Goal: Task Accomplishment & Management: Complete application form

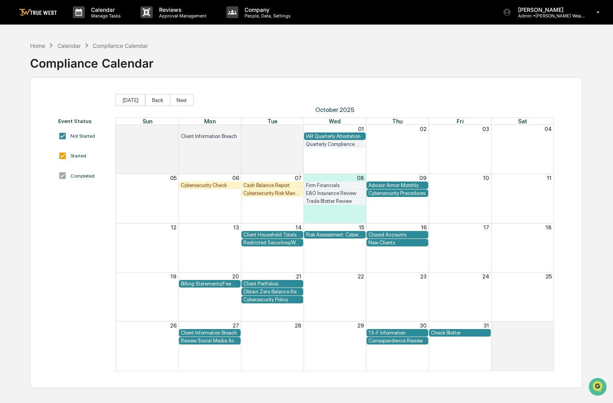
click at [384, 234] on div "Closed Accounts" at bounding box center [397, 235] width 58 height 6
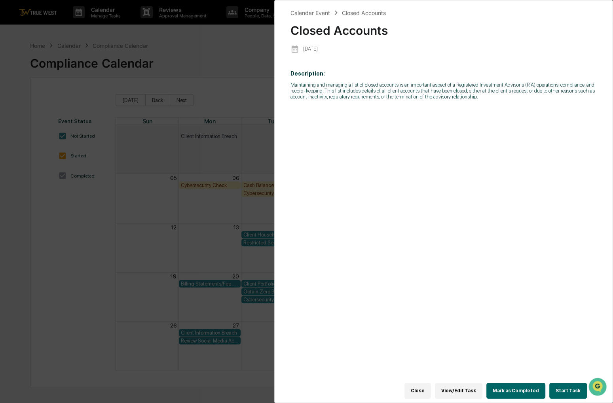
click at [550, 385] on button "Start Task" at bounding box center [568, 391] width 38 height 16
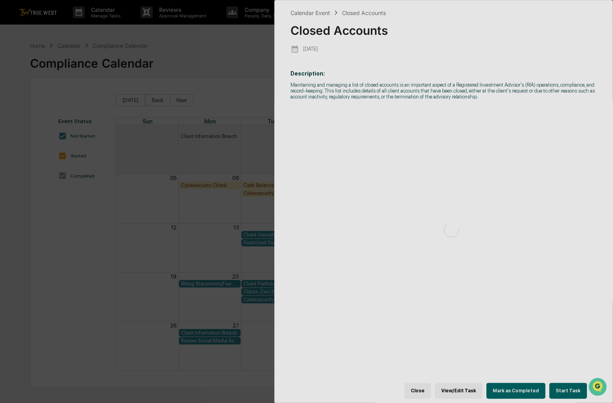
click at [560, 391] on div at bounding box center [452, 229] width 354 height 459
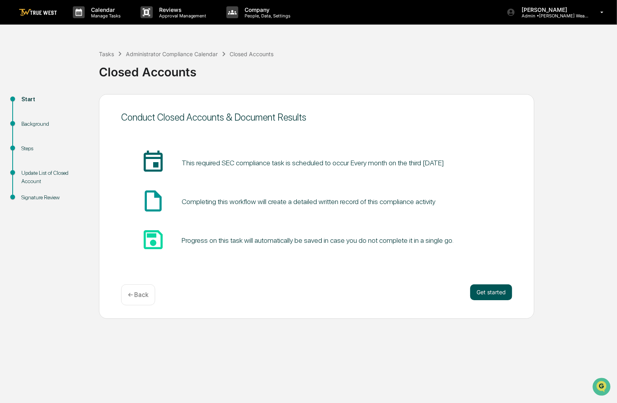
click at [499, 292] on button "Get started" at bounding box center [491, 293] width 42 height 16
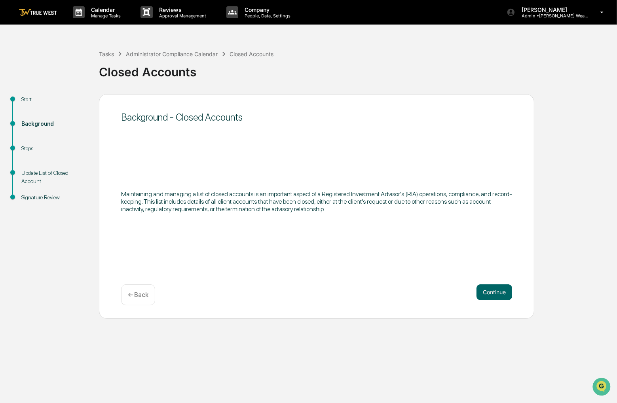
click at [499, 292] on button "Continue" at bounding box center [494, 293] width 36 height 16
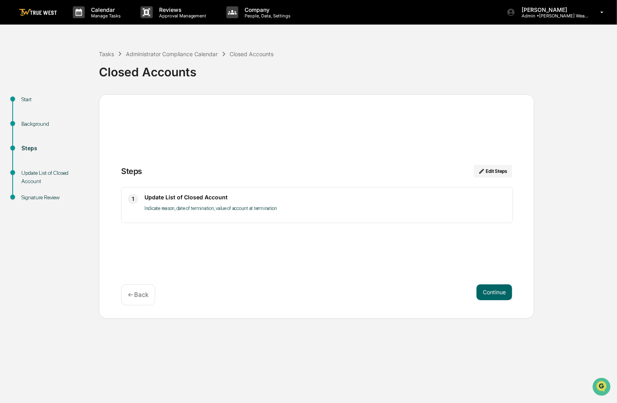
click at [499, 292] on button "Continue" at bounding box center [494, 293] width 36 height 16
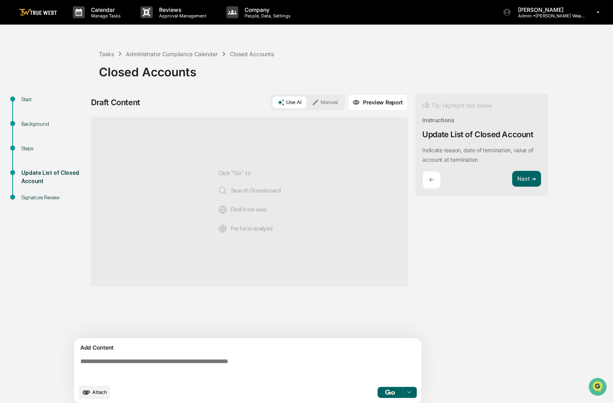
click at [338, 97] on button "Manual" at bounding box center [325, 103] width 36 height 12
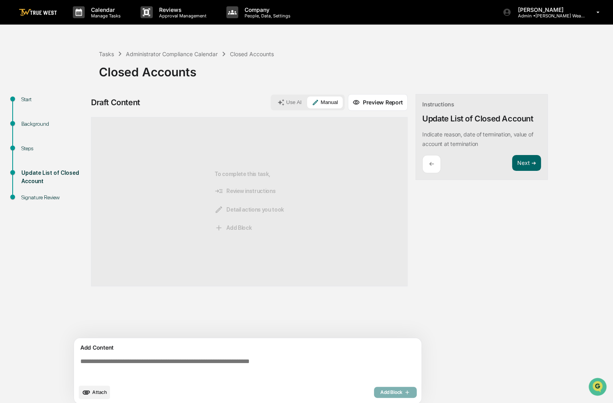
click at [104, 391] on span "Attach" at bounding box center [99, 392] width 15 height 6
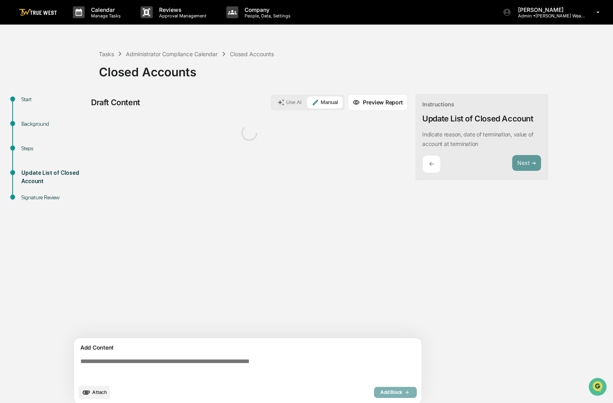
scroll to position [6, 0]
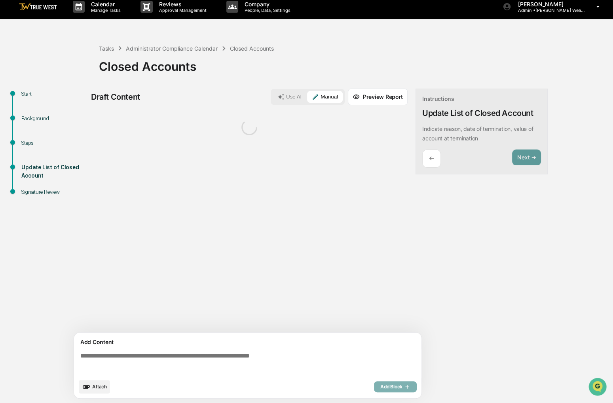
click at [127, 364] on textarea at bounding box center [249, 363] width 344 height 28
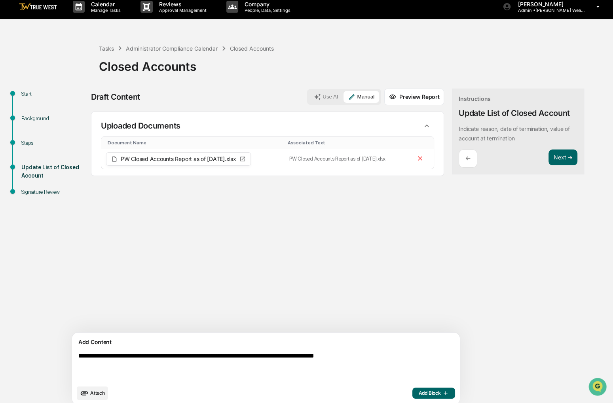
type textarea "**********"
click at [412, 395] on button "Add Block" at bounding box center [433, 393] width 43 height 11
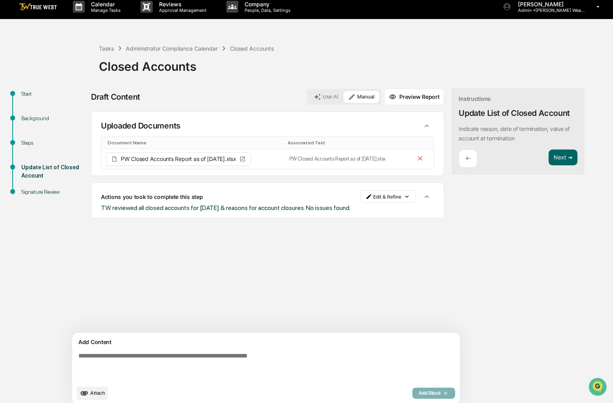
drag, startPoint x: 402, startPoint y: 275, endPoint x: 372, endPoint y: 275, distance: 29.7
click at [372, 275] on div "Sources Uploaded Documents Document Name Associated Text PW Closed Accounts Rep…" at bounding box center [267, 222] width 353 height 221
click at [548, 161] on button "Next ➔" at bounding box center [562, 158] width 29 height 16
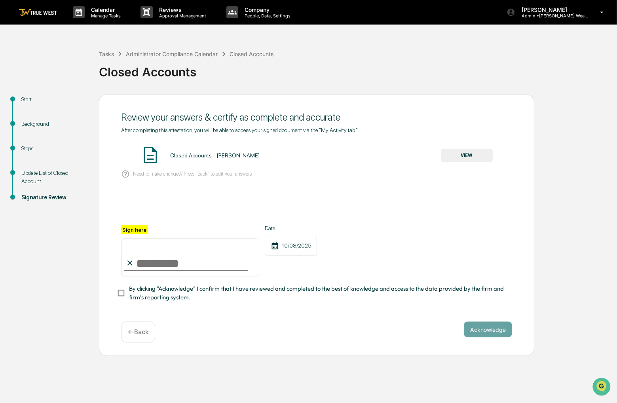
click at [218, 258] on input "Sign here" at bounding box center [190, 258] width 138 height 38
type input "**********"
click at [210, 297] on span "By clicking "Acknowledge" I confirm that I have reviewed and completed to the b…" at bounding box center [317, 294] width 377 height 18
click at [470, 159] on button "VIEW" at bounding box center [466, 155] width 51 height 13
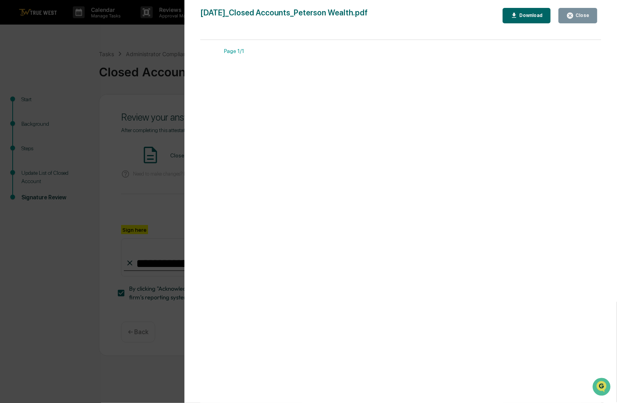
click at [586, 23] on button "Close" at bounding box center [577, 15] width 39 height 15
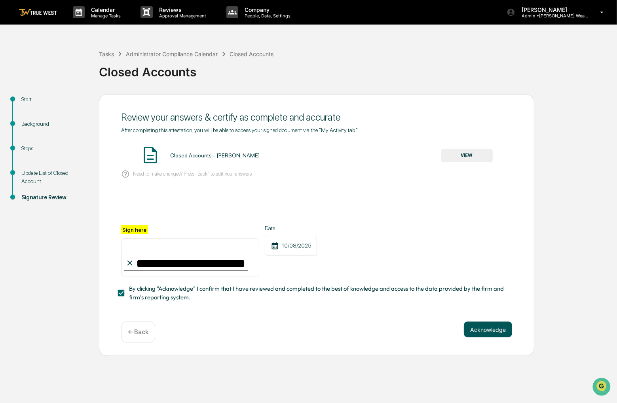
click at [494, 330] on button "Acknowledge" at bounding box center [488, 330] width 48 height 16
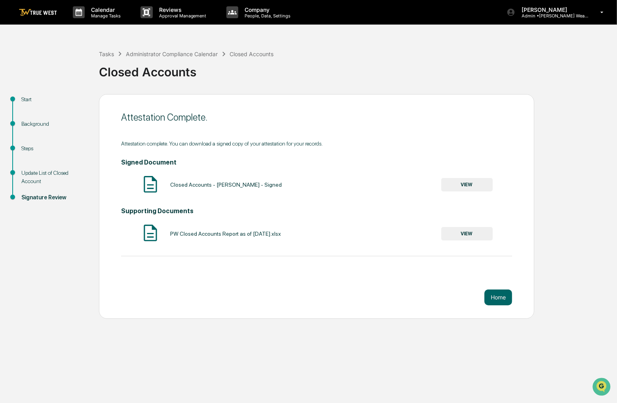
click at [146, 397] on div "Calendar Manage Tasks Reviews Approval Management Company People, Data, Setting…" at bounding box center [308, 201] width 617 height 403
click at [497, 290] on button "Home" at bounding box center [498, 298] width 28 height 16
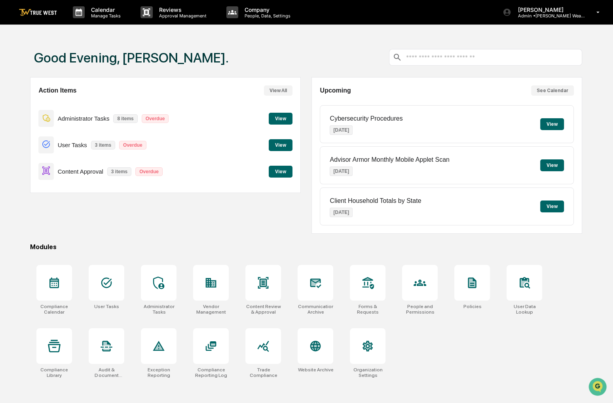
click at [292, 169] on div "Action Items View All Administrator Tasks 8 items Overdue View User Tasks 3 ite…" at bounding box center [165, 135] width 270 height 116
click at [288, 171] on button "View" at bounding box center [281, 172] width 24 height 12
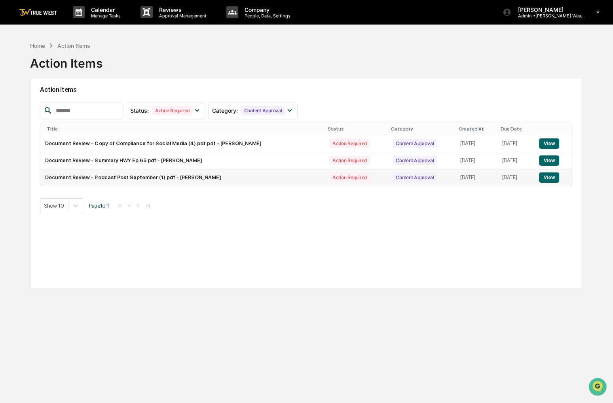
click at [549, 178] on button "View" at bounding box center [549, 178] width 20 height 10
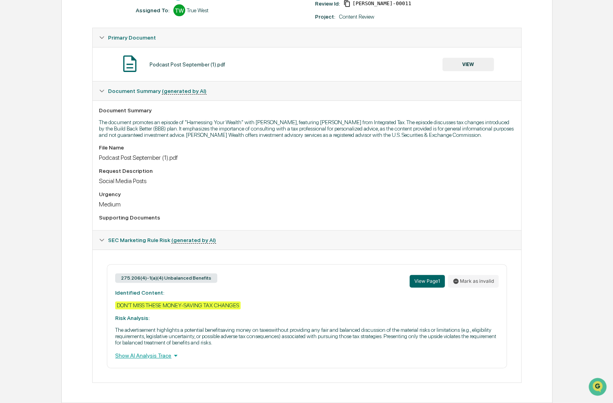
scroll to position [133, 0]
click at [476, 58] on button "VIEW" at bounding box center [467, 64] width 51 height 13
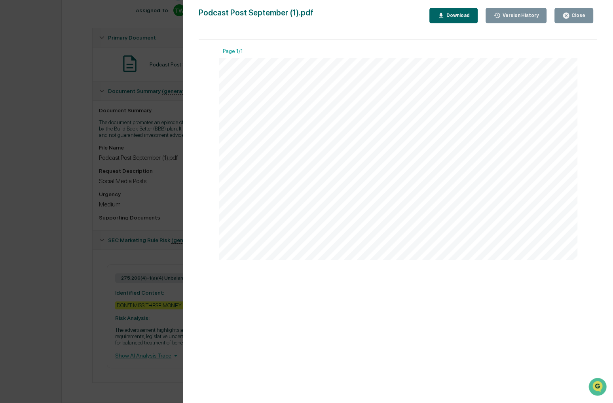
click at [57, 212] on div "Version History [DATE] 02:49 PM [PERSON_NAME] Podcast Post September (1).pdf Cl…" at bounding box center [306, 201] width 613 height 403
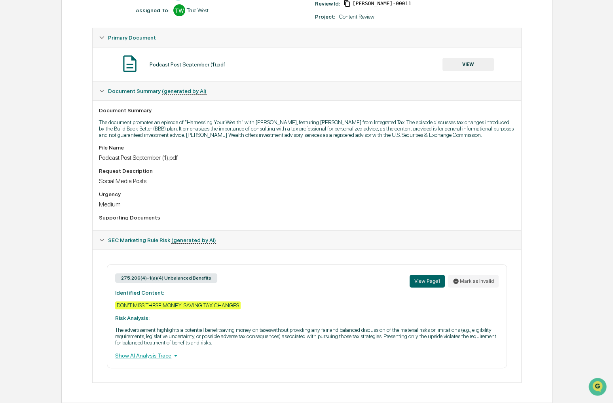
click at [248, 304] on div "275.206(4)-1(a)(4) Unbalanced Benefits View Page 1 Mark as invalid Identified C…" at bounding box center [307, 316] width 400 height 104
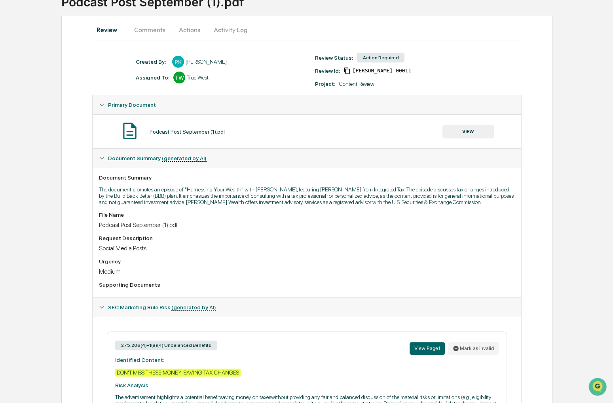
scroll to position [0, 0]
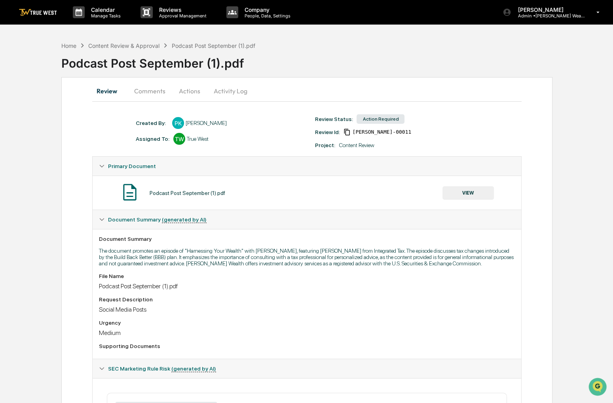
click at [189, 89] on button "Actions" at bounding box center [190, 91] width 36 height 19
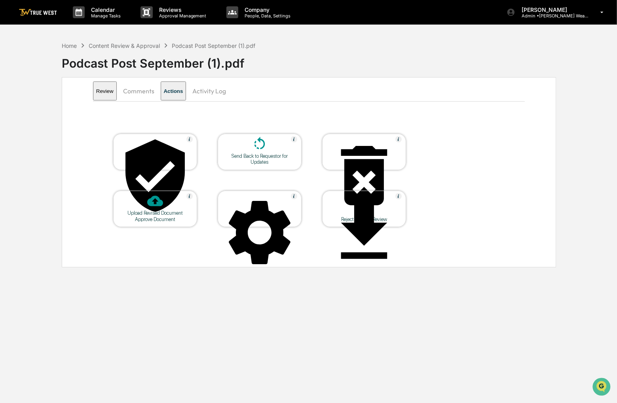
click at [160, 152] on div at bounding box center [155, 176] width 79 height 80
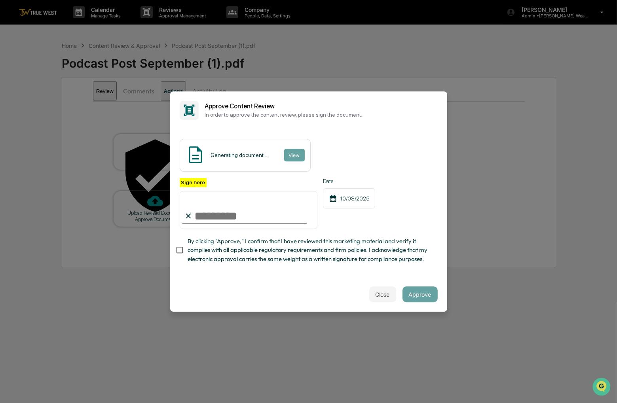
click at [184, 238] on label "By clicking "Approve," I confirm that I have reviewed this marketing material a…" at bounding box center [303, 250] width 256 height 27
click at [191, 203] on input "Sign here" at bounding box center [249, 210] width 138 height 38
type input "**********"
click at [410, 294] on button "Approve" at bounding box center [419, 294] width 35 height 16
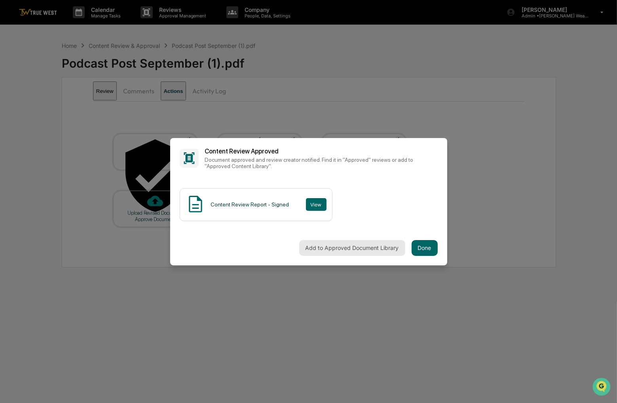
click at [377, 250] on button "Add to Approved Document Library" at bounding box center [352, 248] width 106 height 16
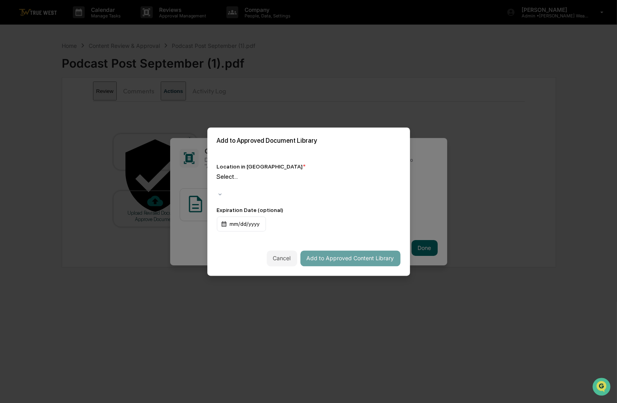
click at [219, 186] on div at bounding box center [218, 185] width 1 height 9
click at [357, 192] on div "Location in Library * Select... Expiration Date (optional) mm/dd/yyyy" at bounding box center [308, 197] width 203 height 87
click at [219, 185] on div at bounding box center [218, 185] width 1 height 9
click at [343, 403] on div "Approved Content Library" at bounding box center [308, 411] width 617 height 16
click at [360, 250] on button "Add to Approved Content Library" at bounding box center [350, 258] width 100 height 16
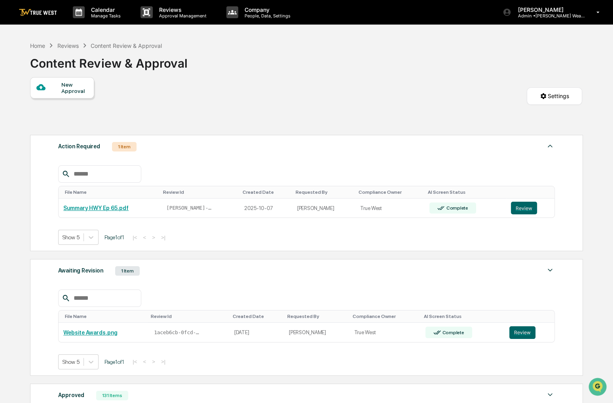
drag, startPoint x: 33, startPoint y: 55, endPoint x: 33, endPoint y: 50, distance: 5.1
click at [33, 51] on div "Content Review & Approval" at bounding box center [108, 60] width 157 height 21
click at [35, 46] on div "Home" at bounding box center [37, 45] width 15 height 7
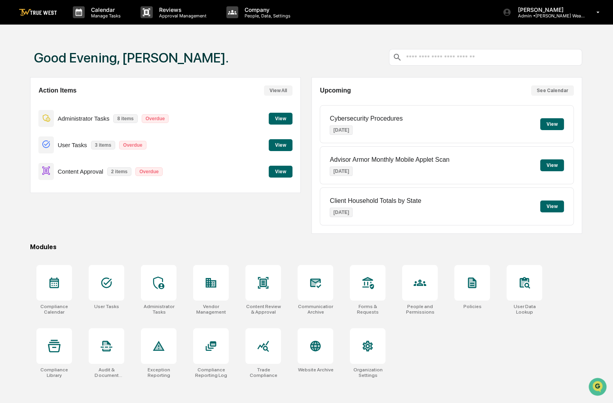
drag, startPoint x: 294, startPoint y: 220, endPoint x: 284, endPoint y: 223, distance: 10.8
click at [284, 223] on div "Action Items View All Administrator Tasks 8 items Overdue View User Tasks 3 ite…" at bounding box center [165, 155] width 270 height 157
click at [283, 178] on div "Content Approval 2 items Overdue View" at bounding box center [165, 171] width 254 height 27
click at [282, 172] on button "View" at bounding box center [281, 172] width 24 height 12
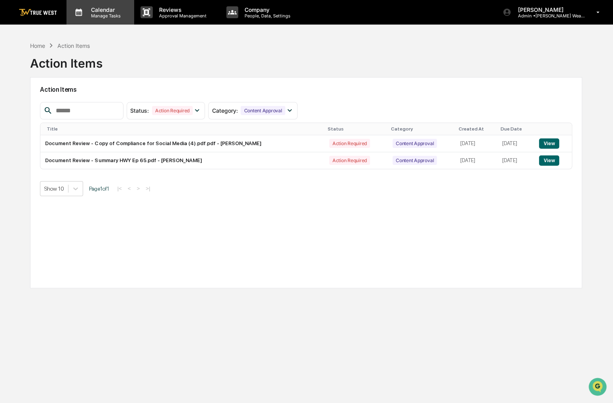
click at [110, 12] on p "Calendar" at bounding box center [105, 9] width 40 height 7
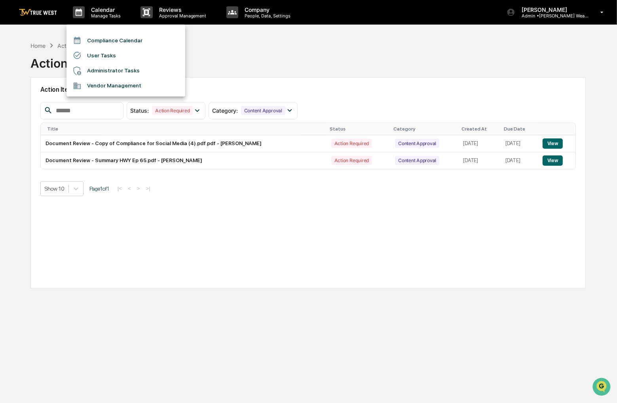
click at [114, 38] on li "Compliance Calendar" at bounding box center [125, 40] width 119 height 15
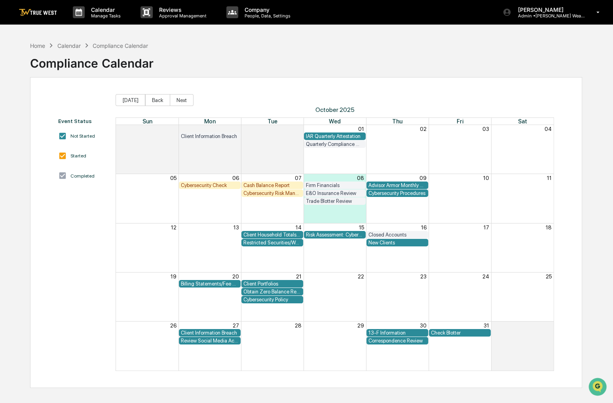
click at [382, 243] on div "New Clients" at bounding box center [397, 243] width 58 height 6
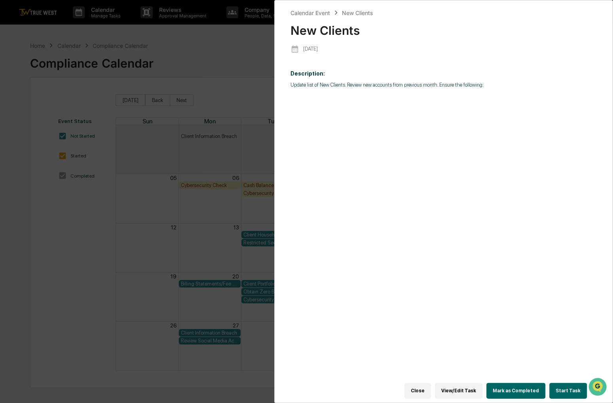
click at [565, 390] on button "Start Task" at bounding box center [568, 391] width 38 height 16
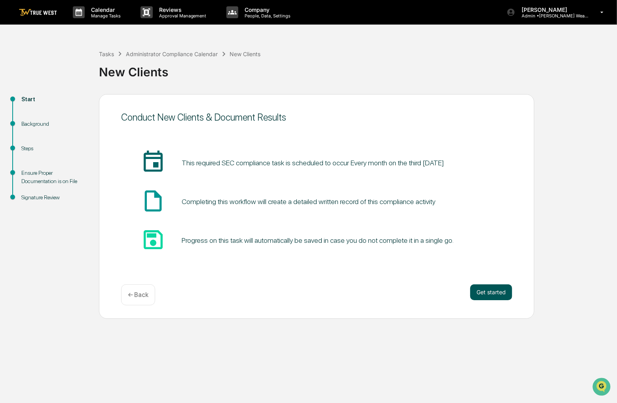
click at [499, 287] on button "Get started" at bounding box center [491, 293] width 42 height 16
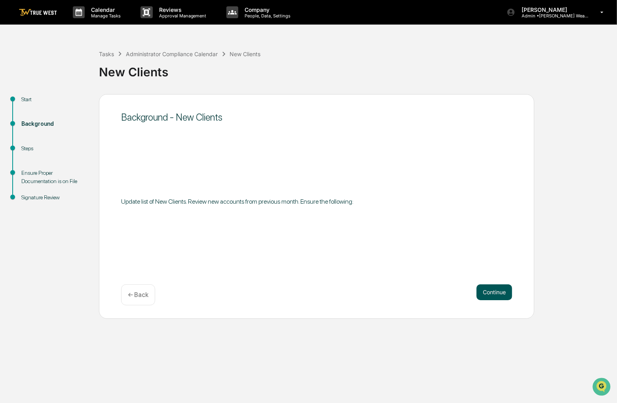
click at [499, 288] on button "Continue" at bounding box center [494, 293] width 36 height 16
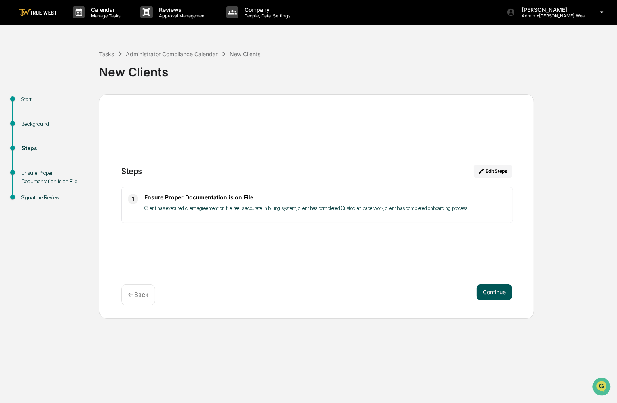
click at [499, 290] on button "Continue" at bounding box center [494, 293] width 36 height 16
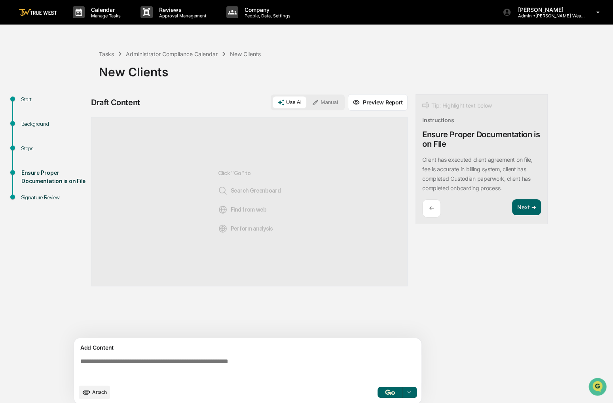
click at [333, 106] on button "Manual" at bounding box center [325, 103] width 36 height 12
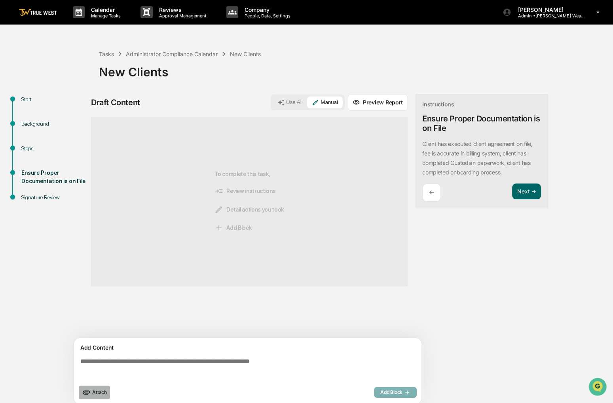
click at [90, 395] on icon "upload document" at bounding box center [86, 392] width 9 height 9
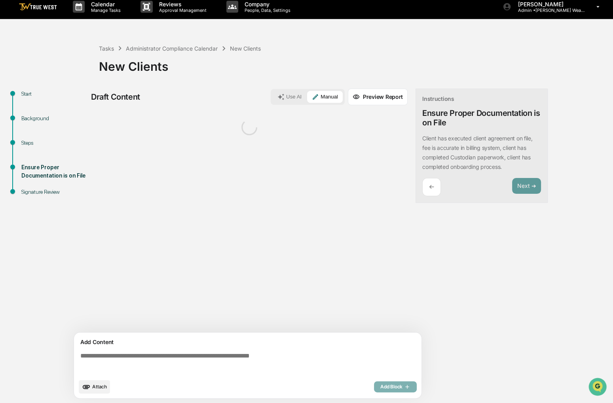
click at [169, 351] on textarea at bounding box center [249, 363] width 344 height 28
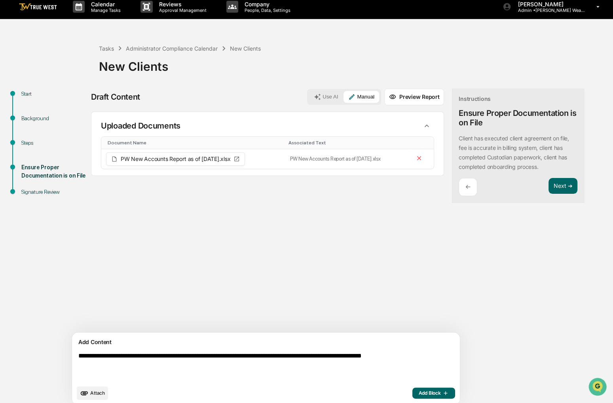
type textarea "**********"
click at [412, 397] on button "Add Block" at bounding box center [433, 393] width 43 height 11
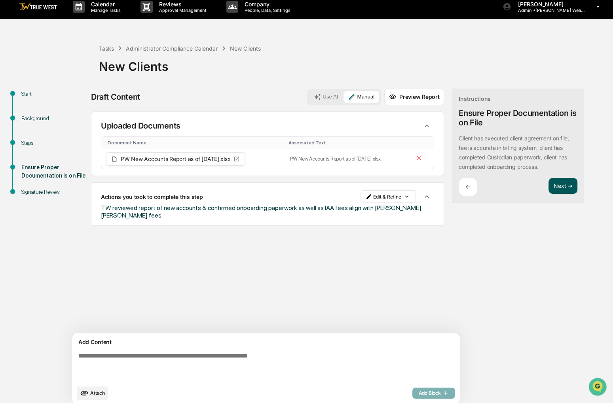
click at [548, 186] on button "Next ➔" at bounding box center [562, 186] width 29 height 16
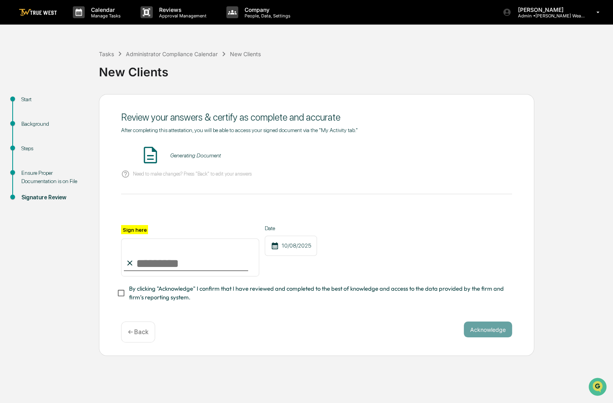
scroll to position [0, 0]
click at [205, 260] on input "Sign here" at bounding box center [190, 258] width 138 height 38
type input "**********"
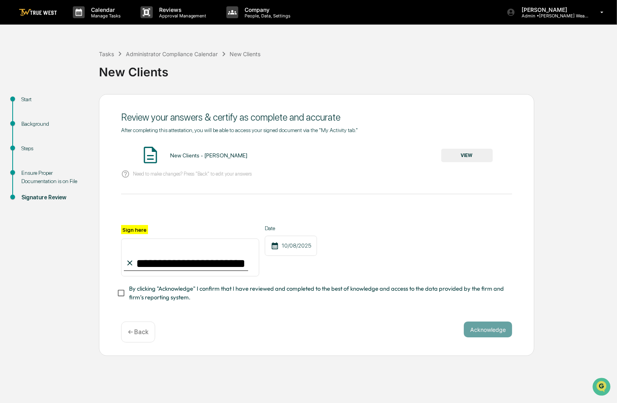
click at [182, 298] on span "By clicking "Acknowledge" I confirm that I have reviewed and completed to the b…" at bounding box center [317, 294] width 377 height 18
click at [480, 152] on button "VIEW" at bounding box center [466, 155] width 51 height 13
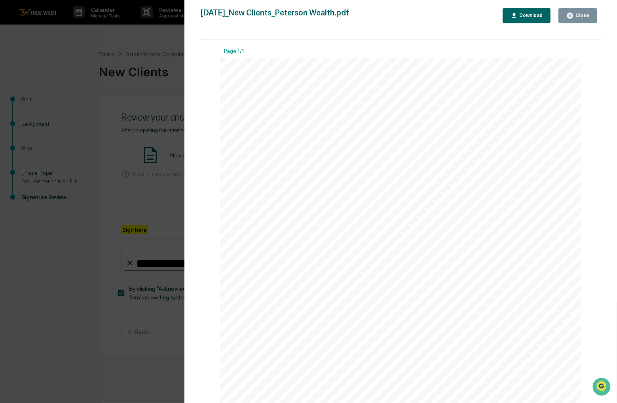
click at [575, 15] on div "Close" at bounding box center [581, 16] width 15 height 6
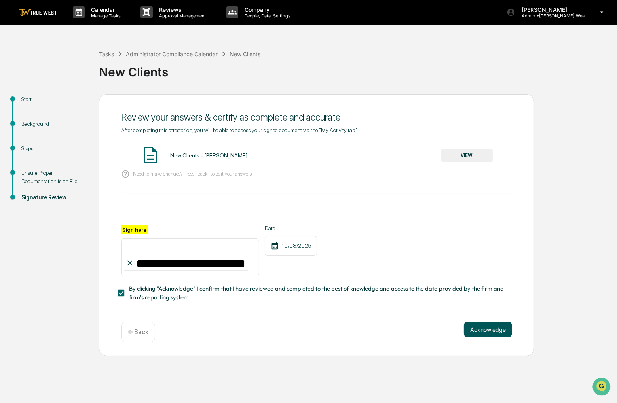
click at [490, 338] on button "Acknowledge" at bounding box center [488, 330] width 48 height 16
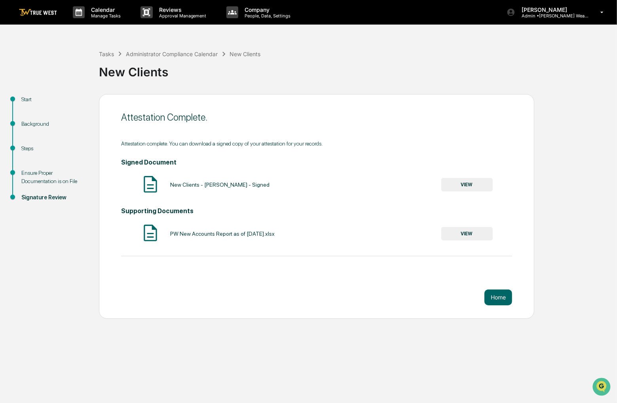
click at [58, 15] on link at bounding box center [42, 12] width 47 height 25
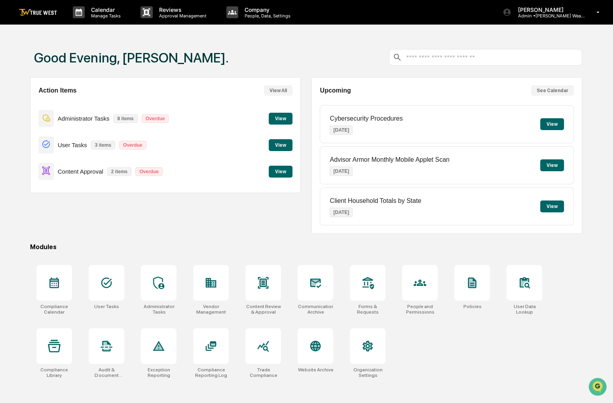
click at [273, 177] on button "View" at bounding box center [281, 172] width 24 height 12
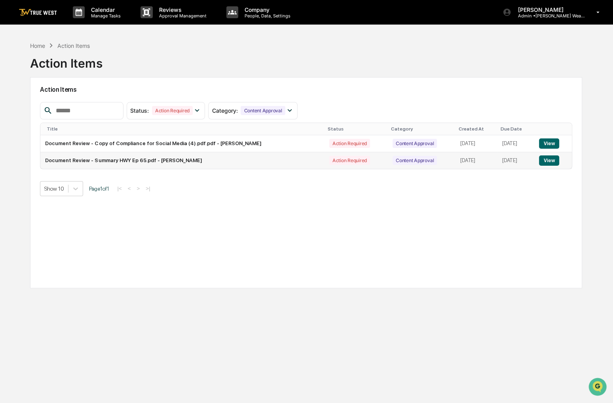
click at [552, 160] on button "View" at bounding box center [549, 161] width 20 height 10
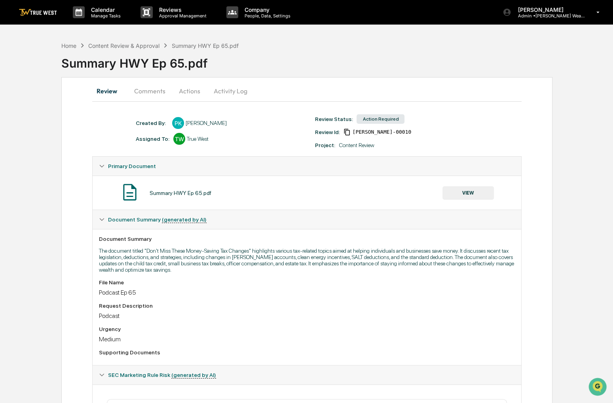
click at [473, 193] on button "VIEW" at bounding box center [467, 192] width 51 height 13
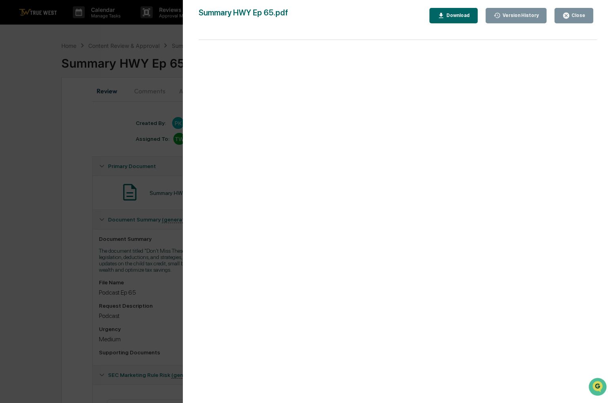
click at [470, 15] on div "Download" at bounding box center [457, 16] width 25 height 6
click at [566, 13] on icon "button" at bounding box center [566, 16] width 6 height 6
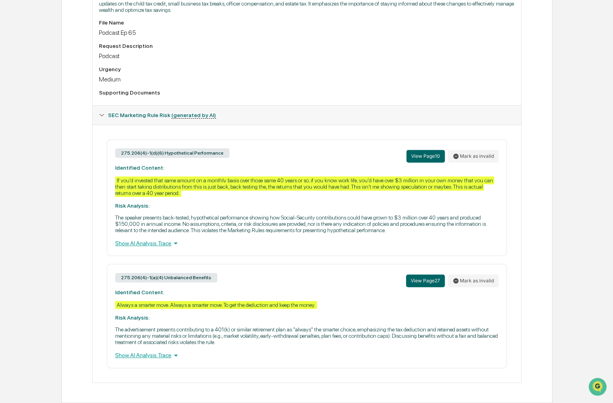
scroll to position [268, 0]
click at [468, 152] on button "Mark as invalid" at bounding box center [473, 156] width 51 height 13
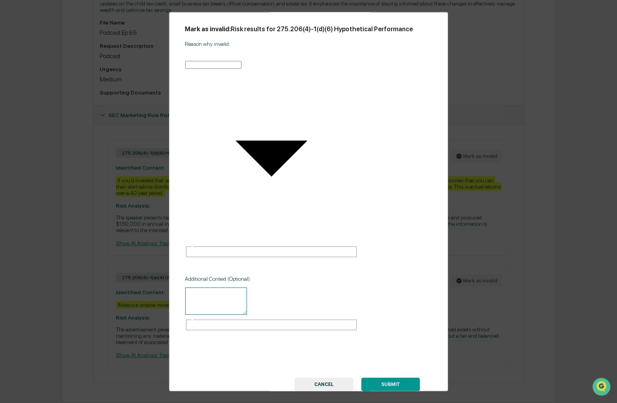
click at [308, 147] on body "Calendar Manage Tasks Reviews Approval Management Company People, Data, Setting…" at bounding box center [308, 71] width 617 height 663
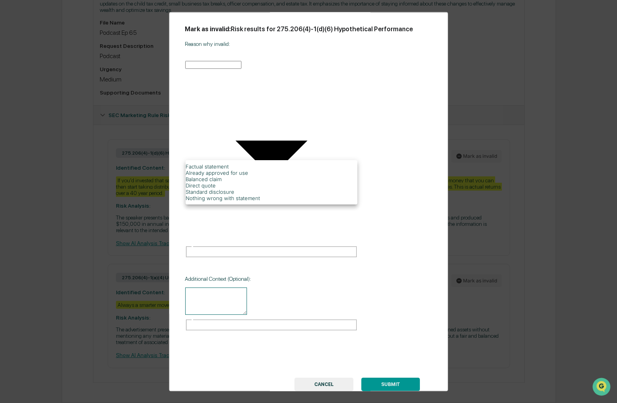
click at [254, 201] on li "Nothing wrong with statement" at bounding box center [272, 198] width 172 height 6
type input "**********"
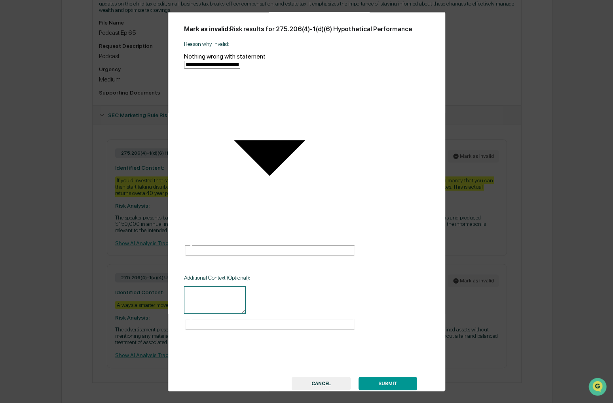
click at [246, 287] on textarea at bounding box center [215, 300] width 62 height 27
type textarea "*"
type textarea "**********"
click at [376, 375] on button "SUBMIT" at bounding box center [387, 381] width 59 height 13
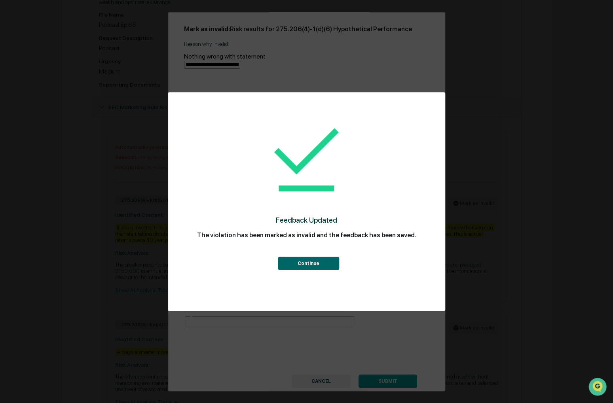
click at [323, 266] on button "Continue" at bounding box center [308, 263] width 61 height 13
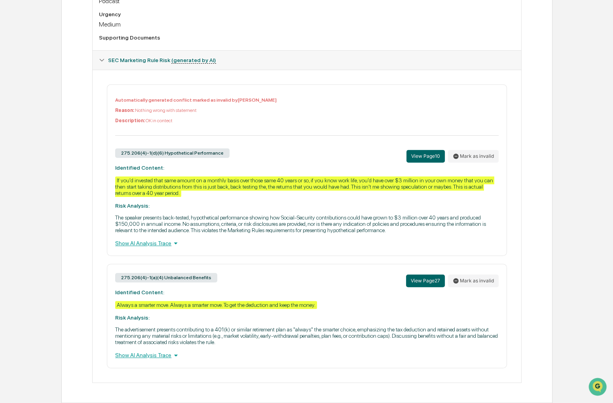
scroll to position [324, 0]
click at [459, 281] on button "Mark as invalid" at bounding box center [473, 281] width 51 height 13
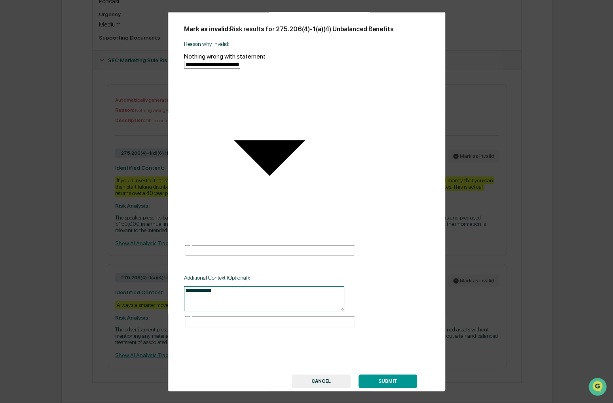
click at [390, 375] on button "SUBMIT" at bounding box center [387, 381] width 59 height 13
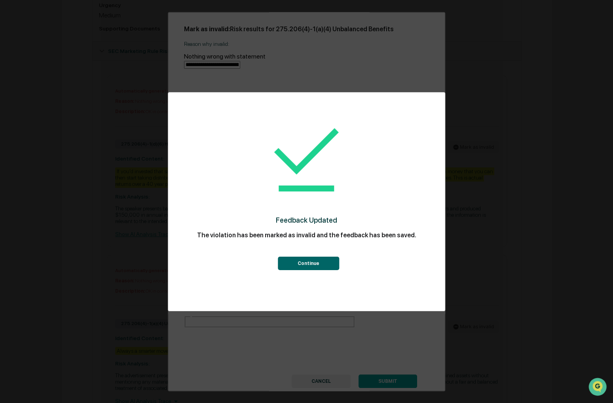
click at [331, 258] on button "Continue" at bounding box center [308, 263] width 61 height 13
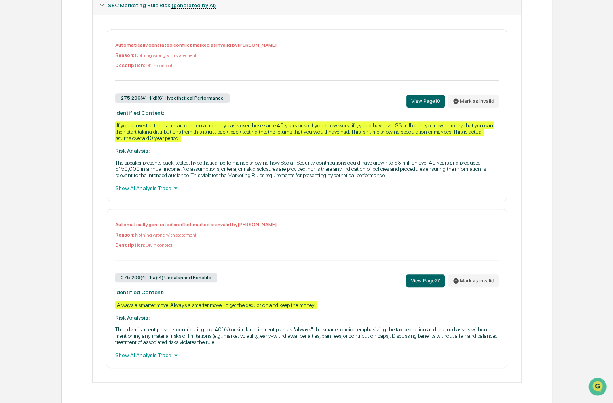
scroll to position [380, 0]
click at [482, 279] on button "Mark as invalid" at bounding box center [473, 281] width 51 height 13
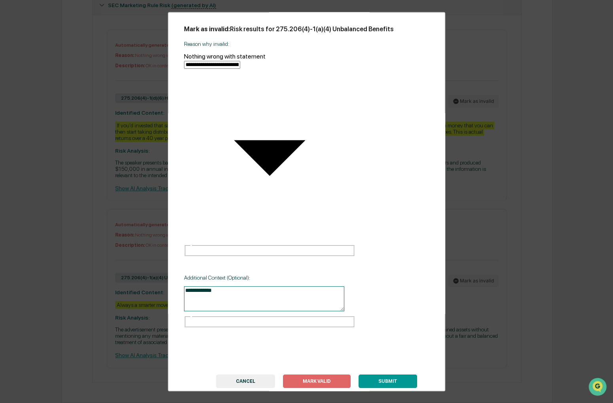
click at [385, 375] on button "SUBMIT" at bounding box center [387, 381] width 59 height 13
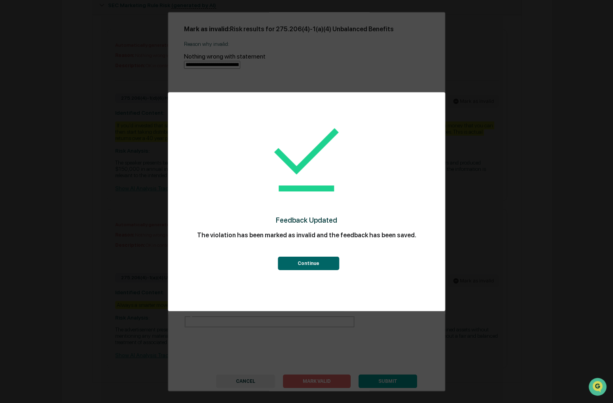
click at [332, 262] on button "Continue" at bounding box center [308, 263] width 61 height 13
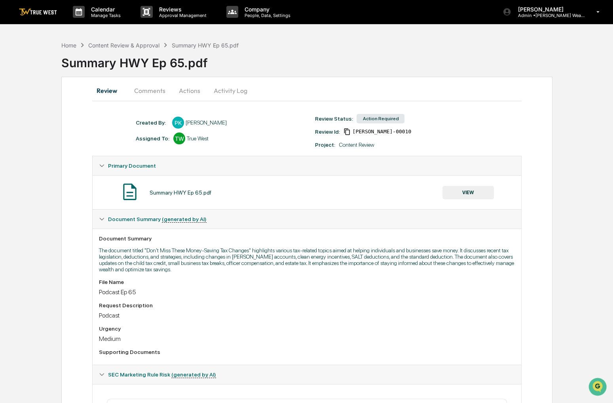
scroll to position [0, 0]
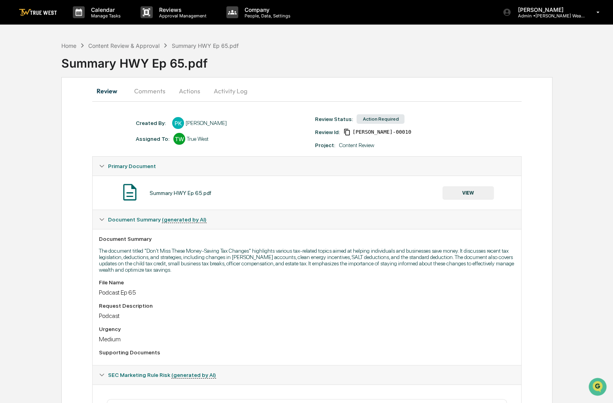
click at [188, 90] on button "Actions" at bounding box center [190, 91] width 36 height 19
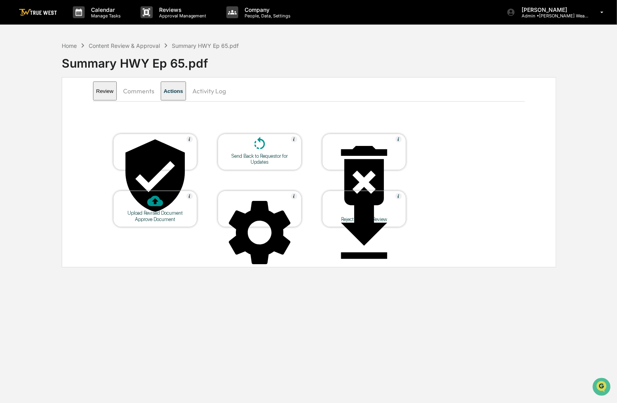
click at [165, 159] on div "Approve Document" at bounding box center [155, 152] width 84 height 36
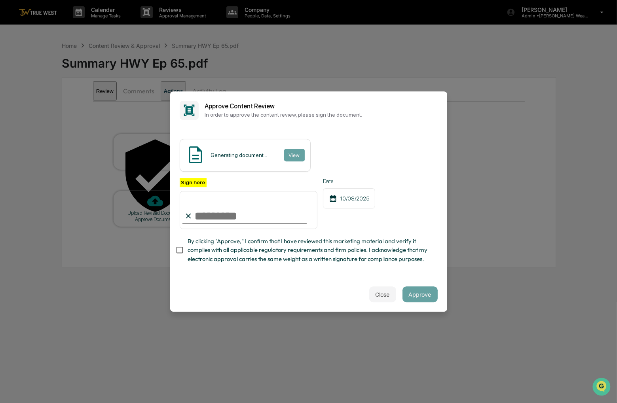
click at [225, 258] on span "By clicking "Approve," I confirm that I have reviewed this marketing material a…" at bounding box center [310, 250] width 244 height 27
click at [220, 203] on input "Sign here" at bounding box center [249, 210] width 138 height 38
type input "**********"
drag, startPoint x: 379, startPoint y: 280, endPoint x: 347, endPoint y: 281, distance: 32.1
click at [347, 281] on div "Close Approve" at bounding box center [308, 294] width 277 height 35
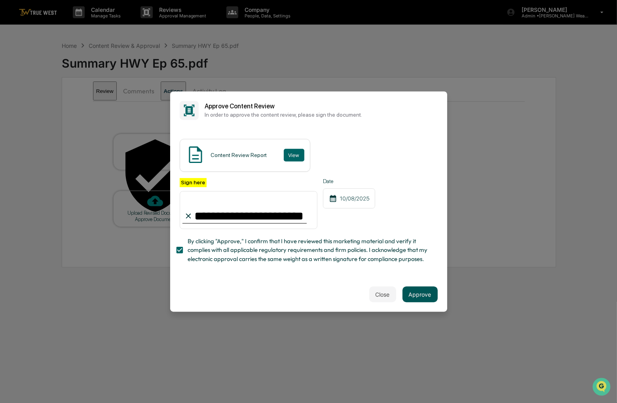
drag, startPoint x: 434, startPoint y: 305, endPoint x: 428, endPoint y: 300, distance: 8.2
click at [433, 303] on div "Close Approve" at bounding box center [308, 294] width 277 height 35
click at [428, 300] on button "Approve" at bounding box center [419, 294] width 35 height 16
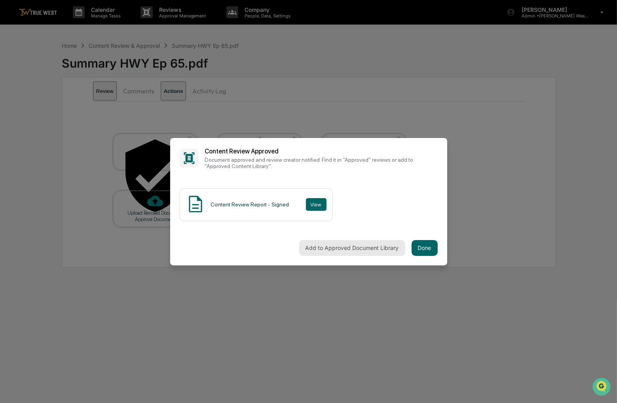
click at [377, 245] on button "Add to Approved Document Library" at bounding box center [352, 248] width 106 height 16
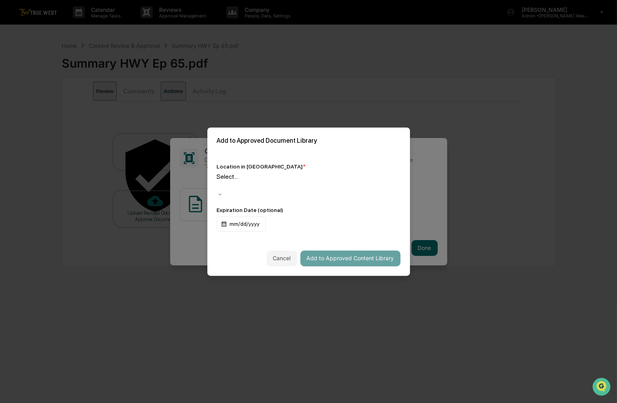
click at [219, 187] on div at bounding box center [218, 185] width 1 height 9
click at [386, 182] on div "Select..." at bounding box center [309, 182] width 184 height 18
click at [223, 191] on icon at bounding box center [220, 194] width 6 height 6
click at [386, 185] on div "Select..." at bounding box center [309, 182] width 184 height 18
click at [385, 186] on div "Select..." at bounding box center [309, 182] width 184 height 18
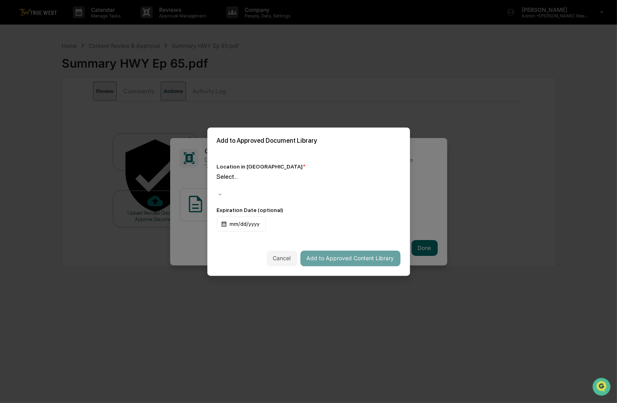
click at [385, 187] on div "Select..." at bounding box center [309, 182] width 184 height 18
click at [219, 186] on div at bounding box center [218, 185] width 1 height 9
click at [219, 187] on div at bounding box center [218, 185] width 1 height 9
click at [391, 191] on div at bounding box center [309, 194] width 184 height 6
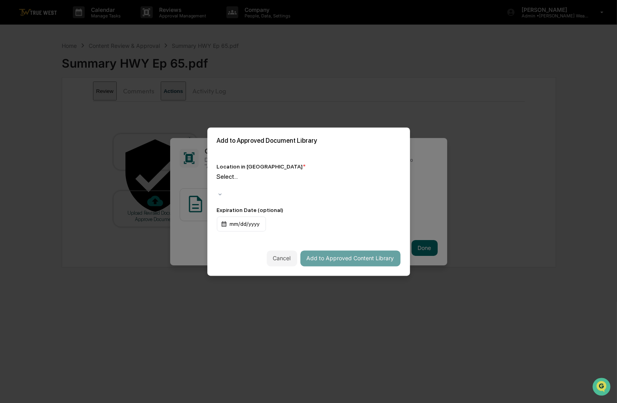
click at [391, 191] on div at bounding box center [309, 194] width 184 height 6
click at [360, 177] on div "Select..." at bounding box center [309, 182] width 184 height 18
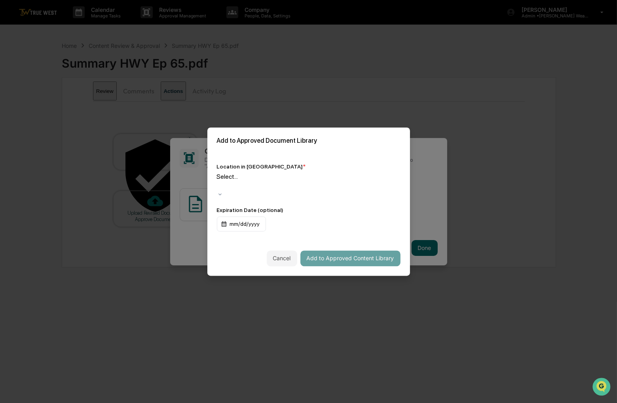
click at [359, 403] on div "Approved Content Library" at bounding box center [308, 411] width 617 height 16
click at [357, 403] on div "Approved Content Library" at bounding box center [308, 411] width 617 height 16
click at [357, 250] on button "Add to Approved Content Library" at bounding box center [350, 258] width 100 height 16
click at [347, 241] on div "Add to Approved Content Library" at bounding box center [308, 258] width 203 height 35
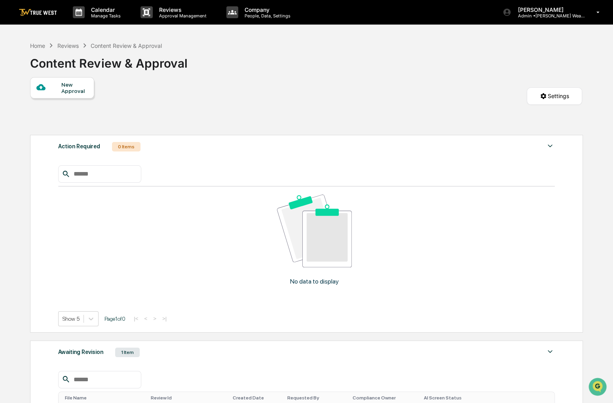
drag, startPoint x: 347, startPoint y: 235, endPoint x: 292, endPoint y: 80, distance: 165.1
click at [292, 80] on div "New Approval Settings" at bounding box center [306, 104] width 552 height 54
click at [91, 23] on div "Calendar Manage Tasks" at bounding box center [100, 12] width 68 height 25
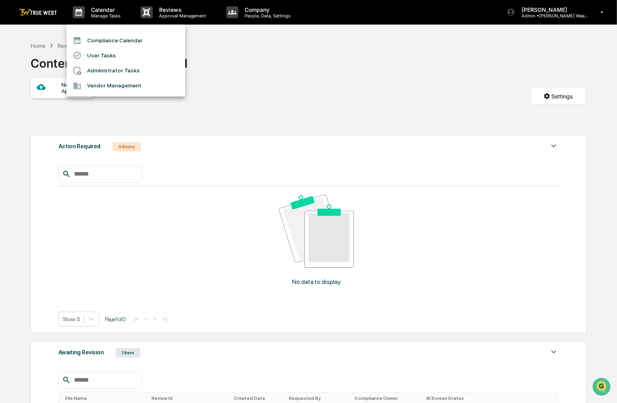
click at [96, 40] on li "Compliance Calendar" at bounding box center [125, 40] width 119 height 15
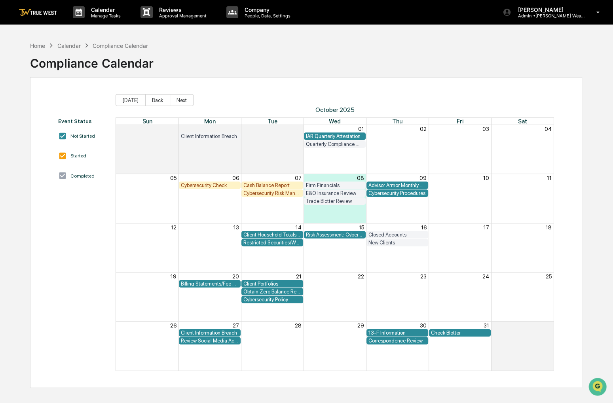
click at [233, 338] on div "Review Social Media Accounts" at bounding box center [210, 341] width 58 height 6
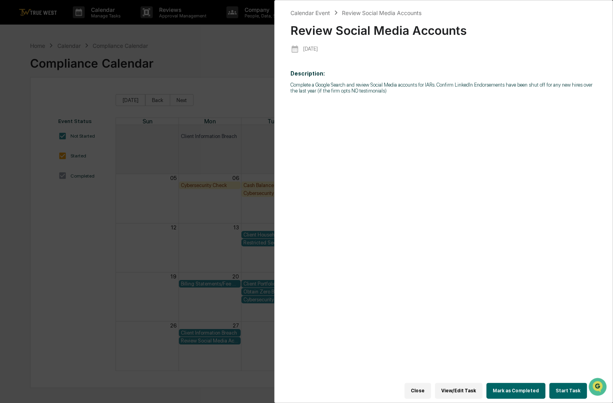
click at [571, 384] on button "Start Task" at bounding box center [568, 391] width 38 height 16
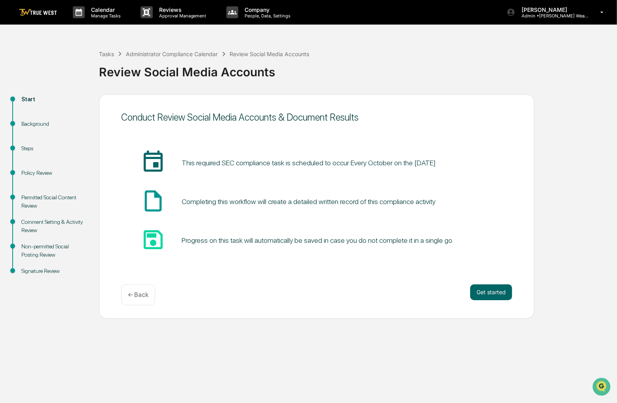
click at [499, 301] on div "Get started ← Back" at bounding box center [316, 295] width 391 height 21
click at [497, 298] on button "Get started" at bounding box center [491, 293] width 42 height 16
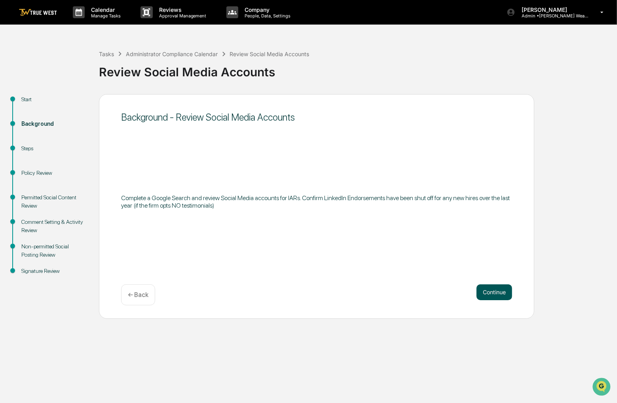
click at [493, 292] on button "Continue" at bounding box center [494, 293] width 36 height 16
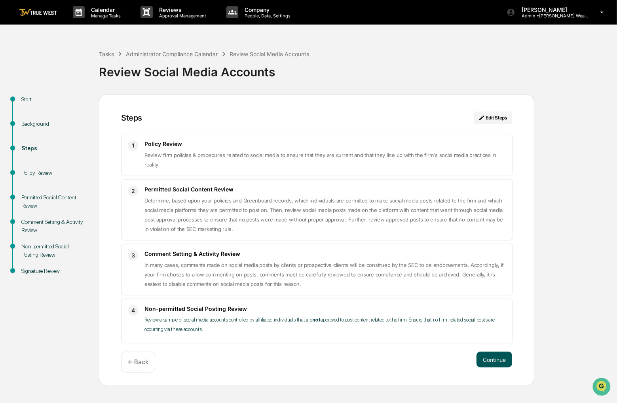
click at [486, 357] on button "Continue" at bounding box center [494, 360] width 36 height 16
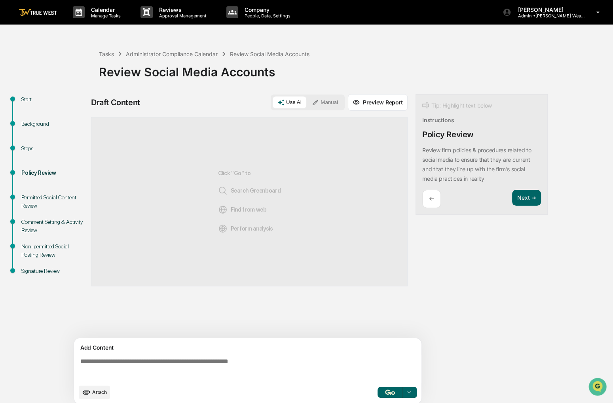
click at [304, 229] on div "Click "Go" to Search Greenboard Find from web Perform analysis" at bounding box center [249, 201] width 317 height 169
drag, startPoint x: 304, startPoint y: 229, endPoint x: 331, endPoint y: 104, distance: 127.6
click at [331, 104] on button "Manual" at bounding box center [325, 103] width 36 height 12
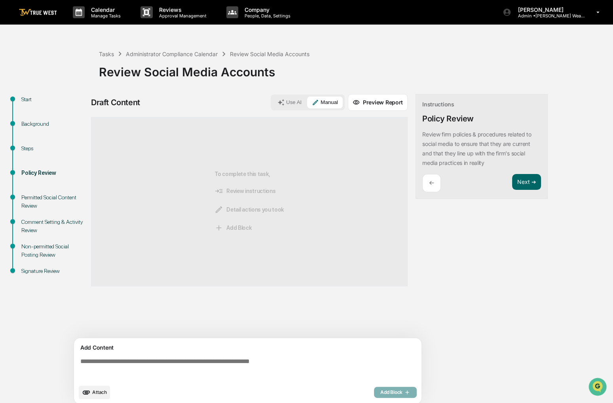
click at [134, 370] on textarea at bounding box center [249, 369] width 344 height 28
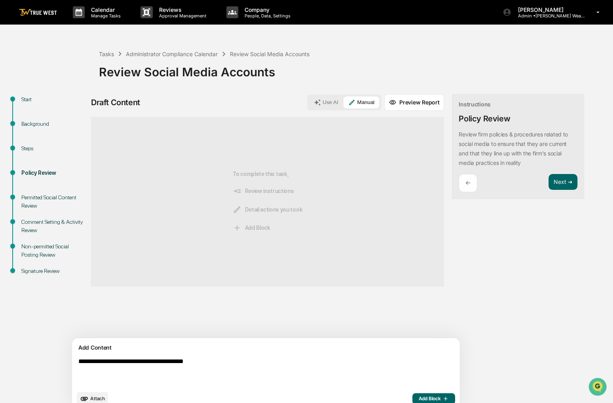
click at [120, 359] on textarea "**********" at bounding box center [247, 372] width 344 height 35
click at [268, 361] on textarea "**********" at bounding box center [247, 372] width 344 height 35
type textarea "**********"
click at [419, 396] on span "Add Block" at bounding box center [434, 399] width 30 height 6
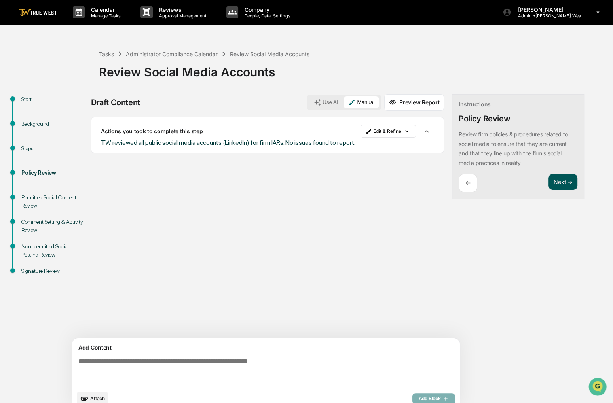
click at [548, 182] on button "Next ➔" at bounding box center [562, 182] width 29 height 16
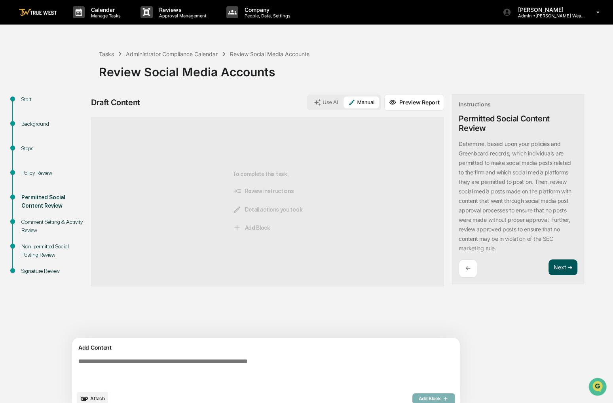
click at [548, 269] on button "Next ➔" at bounding box center [562, 268] width 29 height 16
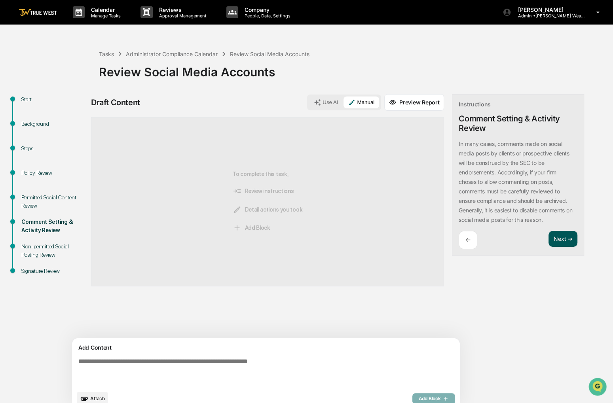
click at [548, 235] on button "Next ➔" at bounding box center [562, 239] width 29 height 16
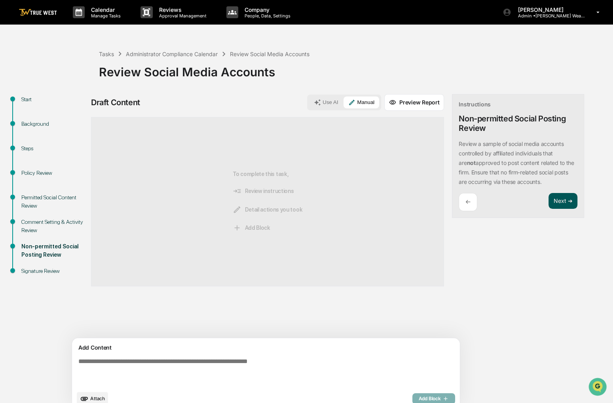
click at [548, 195] on button "Next ➔" at bounding box center [562, 201] width 29 height 16
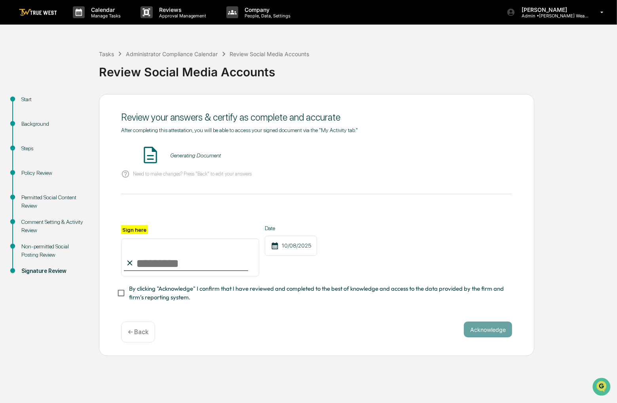
click at [227, 250] on input "Sign here" at bounding box center [190, 258] width 138 height 38
type input "**********"
click at [214, 296] on span "By clicking "Acknowledge" I confirm that I have reviewed and completed to the b…" at bounding box center [317, 294] width 377 height 18
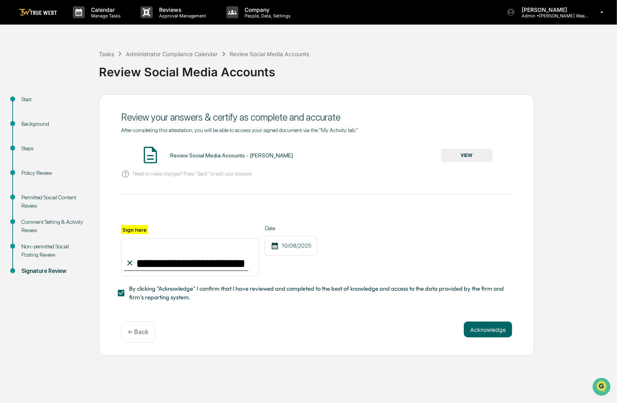
click at [457, 156] on button "VIEW" at bounding box center [466, 155] width 51 height 13
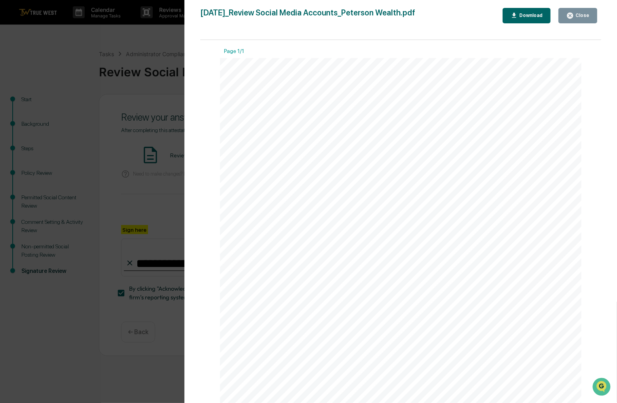
click at [575, 18] on div "Close" at bounding box center [581, 16] width 15 height 6
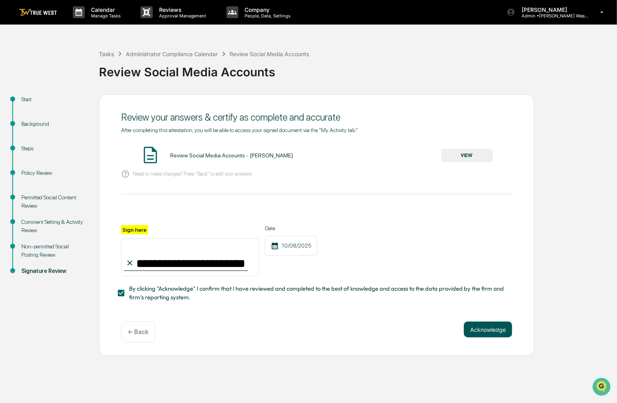
click at [474, 332] on button "Acknowledge" at bounding box center [488, 330] width 48 height 16
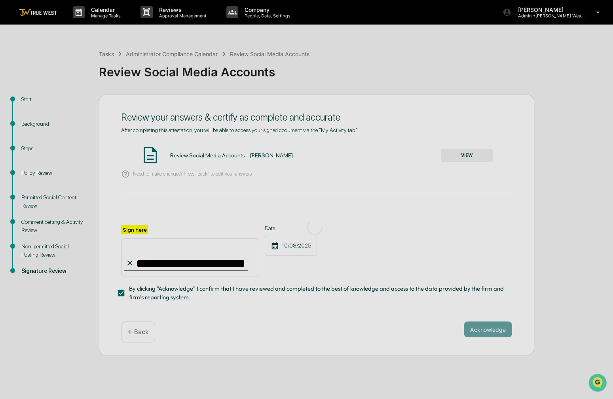
drag, startPoint x: 435, startPoint y: 239, endPoint x: 415, endPoint y: 190, distance: 52.8
click at [415, 190] on div at bounding box center [314, 227] width 629 height 455
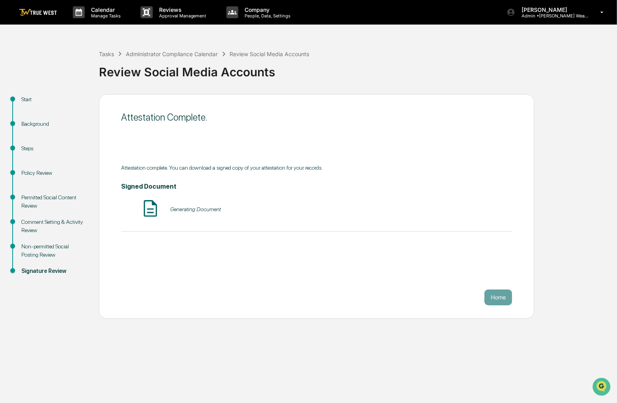
drag, startPoint x: 405, startPoint y: 162, endPoint x: 364, endPoint y: 108, distance: 67.2
click at [364, 108] on div "Attestation Complete." at bounding box center [316, 117] width 391 height 19
click at [84, 13] on icon at bounding box center [79, 12] width 12 height 12
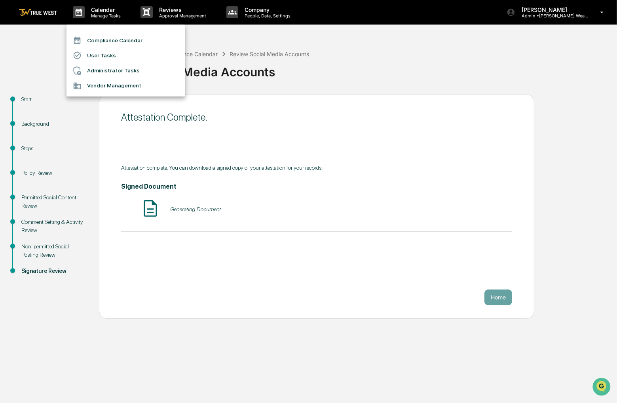
click at [95, 41] on li "Compliance Calendar" at bounding box center [125, 40] width 119 height 15
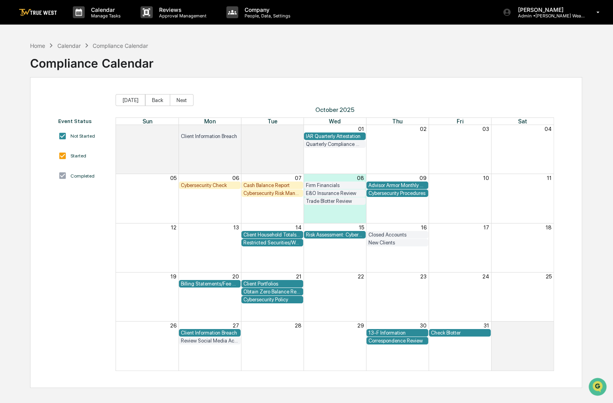
click at [276, 233] on div "Client Household Totals by State" at bounding box center [272, 235] width 58 height 6
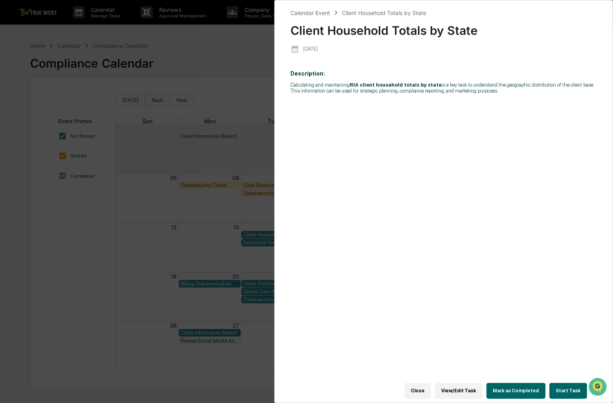
click at [205, 41] on div "Calendar Event Client Household Totals by State Client Household Totals by Stat…" at bounding box center [306, 201] width 613 height 403
